Goal: Navigation & Orientation: Find specific page/section

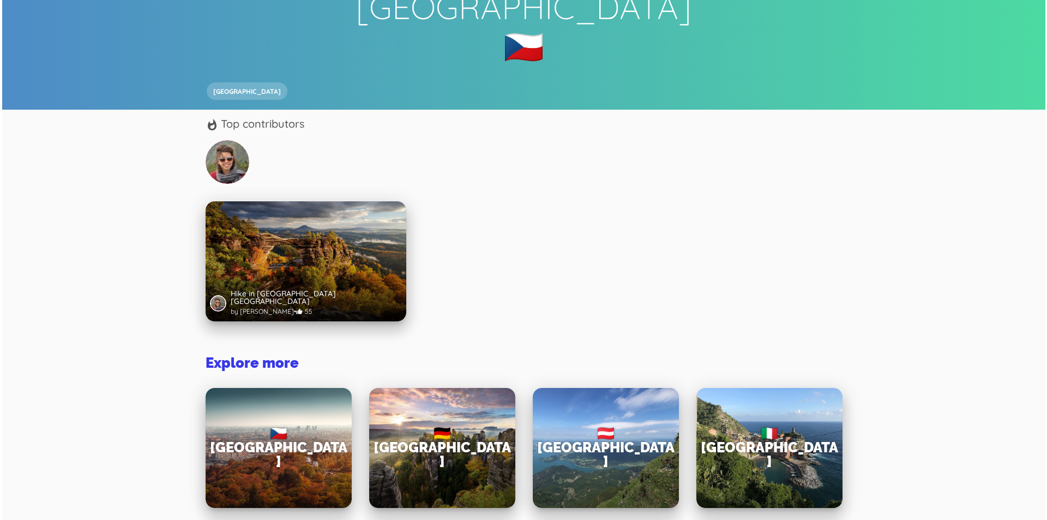
scroll to position [109, 0]
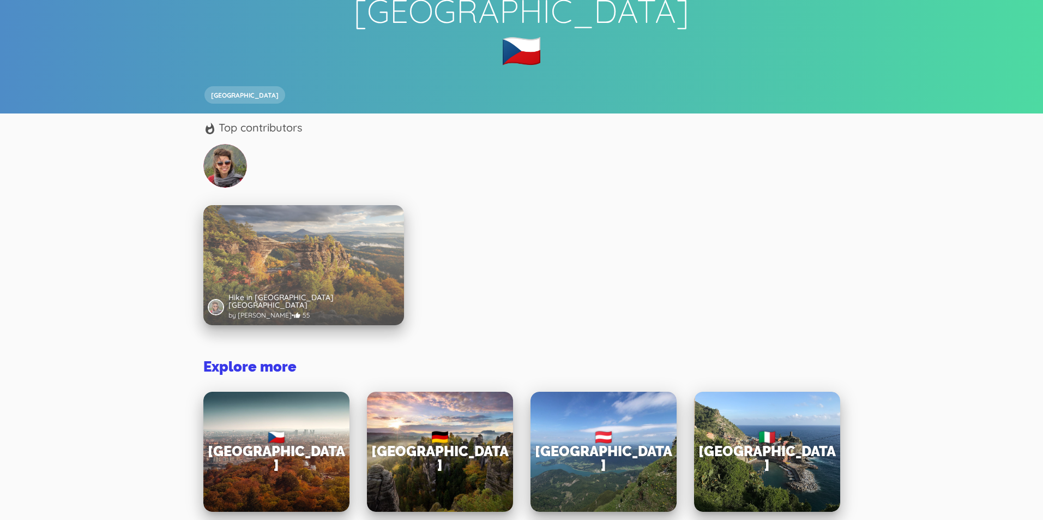
click at [360, 225] on div "Hike in [GEOGRAPHIC_DATA] [GEOGRAPHIC_DATA] by [PERSON_NAME] • 55" at bounding box center [303, 265] width 201 height 120
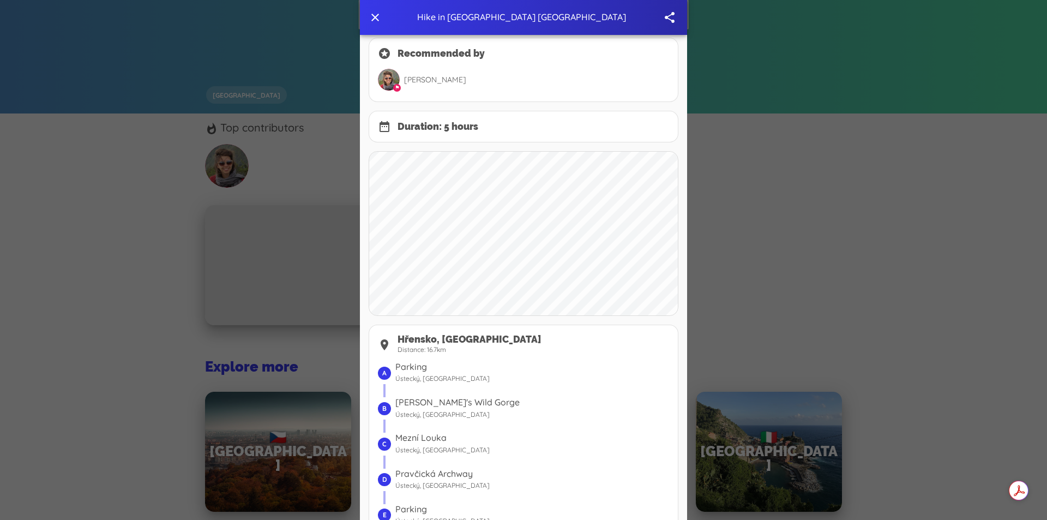
scroll to position [273, 0]
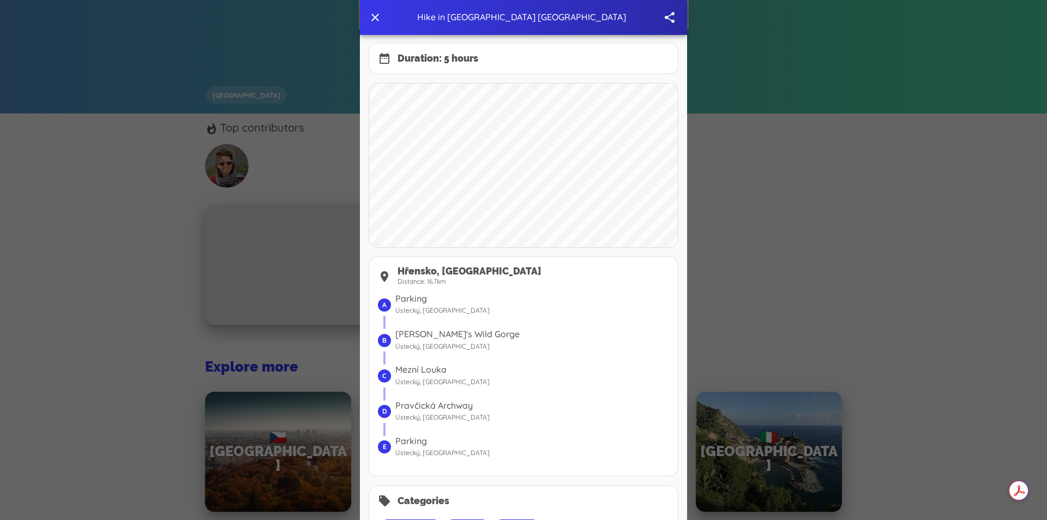
click at [382, 341] on text "b" at bounding box center [384, 340] width 4 height 8
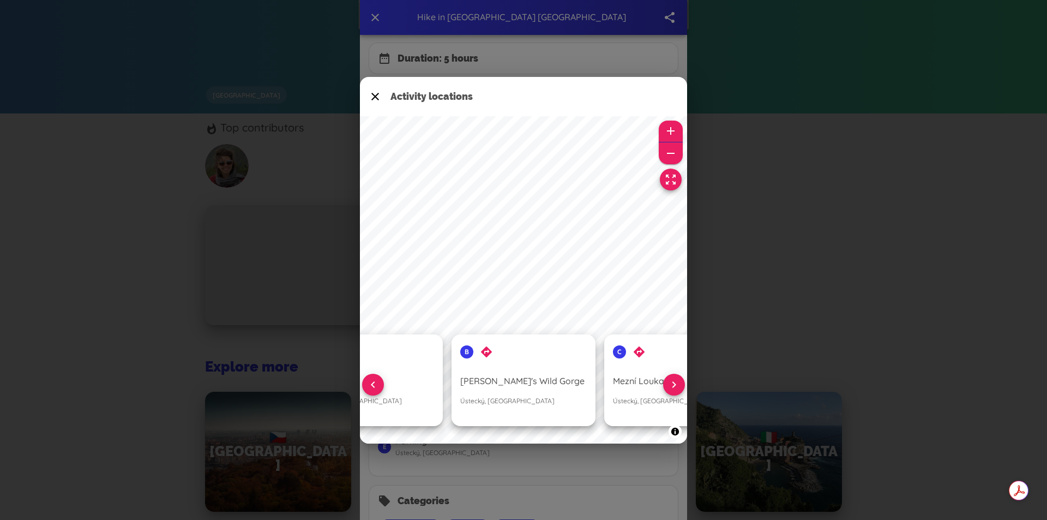
click at [373, 382] on icon "button" at bounding box center [372, 384] width 13 height 13
click at [467, 351] on text "a" at bounding box center [467, 351] width 4 height 8
click at [671, 385] on icon "button" at bounding box center [674, 384] width 13 height 13
click at [675, 384] on icon "button" at bounding box center [674, 384] width 13 height 13
click at [488, 352] on span "directions" at bounding box center [486, 351] width 13 height 13
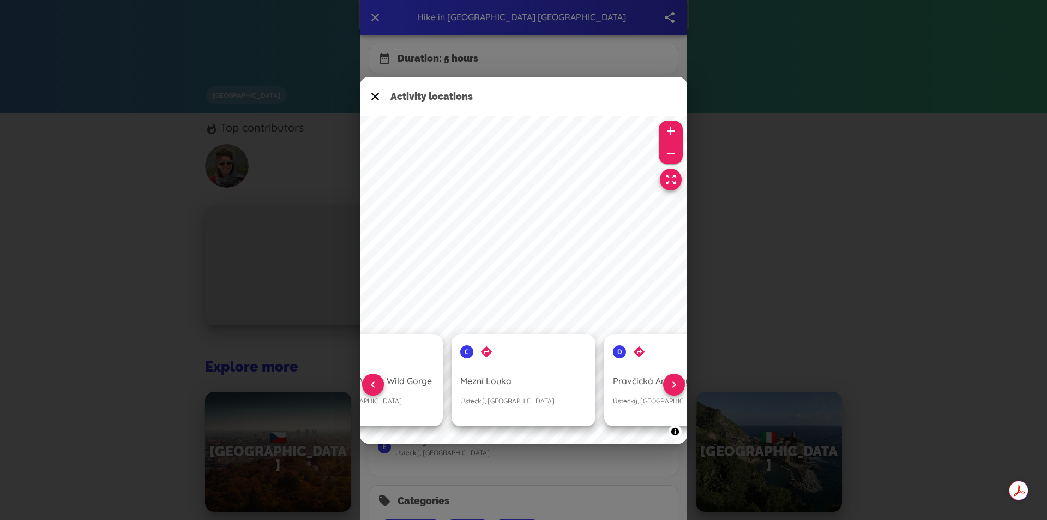
click at [467, 349] on text "c" at bounding box center [467, 351] width 4 height 8
click at [485, 351] on span "directions" at bounding box center [486, 351] width 13 height 13
click at [485, 350] on span "directions" at bounding box center [486, 351] width 13 height 13
click at [405, 389] on span "[PERSON_NAME]'s Wild Gorge Ústecký, [GEOGRAPHIC_DATA]" at bounding box center [371, 391] width 127 height 34
click at [486, 354] on span "directions" at bounding box center [486, 351] width 13 height 13
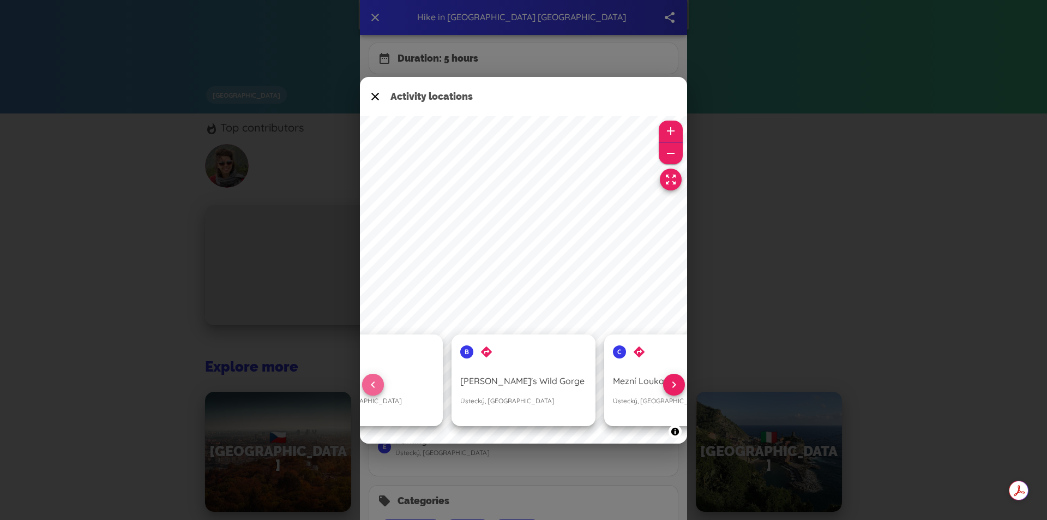
click at [371, 385] on icon "button" at bounding box center [373, 384] width 4 height 7
click at [485, 351] on span "directions" at bounding box center [486, 351] width 13 height 13
